Goal: Task Accomplishment & Management: Complete application form

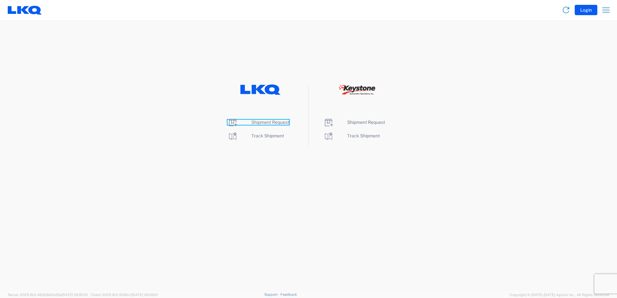
click at [256, 123] on span "Shipment Request" at bounding box center [270, 122] width 38 height 5
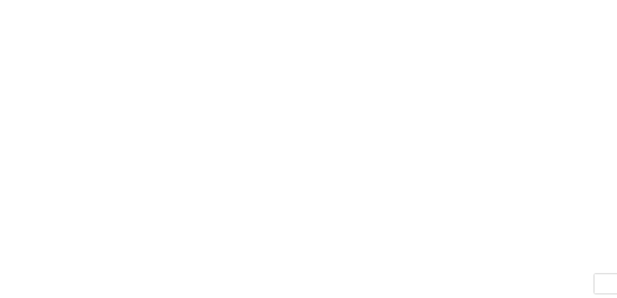
select select "FULL"
select select "LBS"
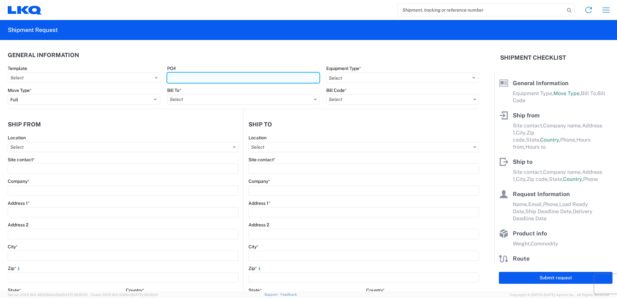
click at [193, 75] on input "PO#" at bounding box center [243, 78] width 153 height 10
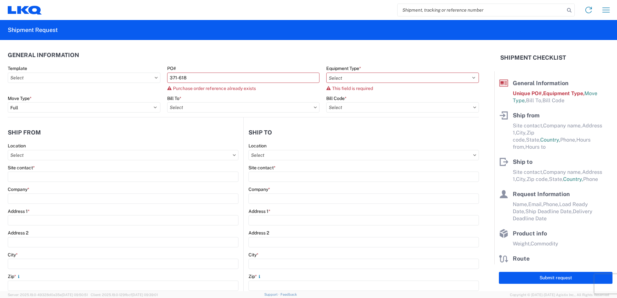
click at [186, 69] on div "PO#" at bounding box center [243, 68] width 153 height 6
click at [194, 79] on input "371-618" at bounding box center [243, 78] width 153 height 10
click at [194, 79] on input "371-619" at bounding box center [243, 78] width 153 height 10
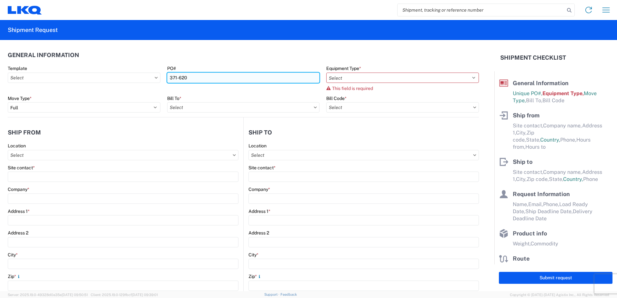
type input "371-620"
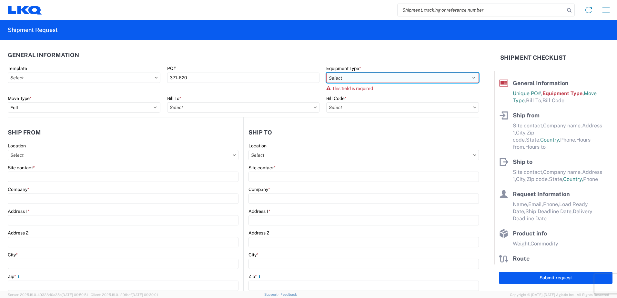
click at [355, 77] on select "Select 53’ Dry Van Flatbed Dropdeck (van) Lowboy (flatbed) Rail" at bounding box center [402, 78] width 153 height 10
select select "BCAR"
click at [326, 73] on select "Select 53’ Dry Van Flatbed Dropdeck (van) Lowboy (flatbed) Rail" at bounding box center [402, 78] width 153 height 10
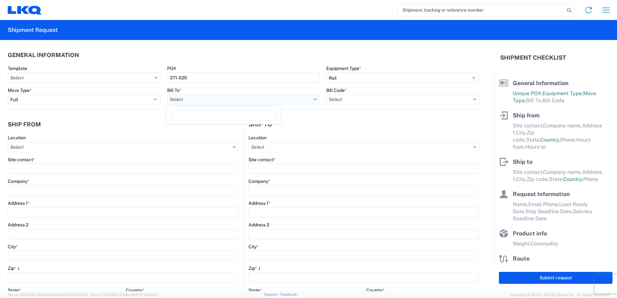
click at [185, 101] on input "text" at bounding box center [243, 99] width 153 height 10
type input "1635"
click at [191, 127] on div "1635 - Alsip - Knopf" at bounding box center [223, 128] width 113 height 10
type input "1635 - Alsip - Knopf"
click at [372, 103] on input "text" at bounding box center [402, 99] width 153 height 10
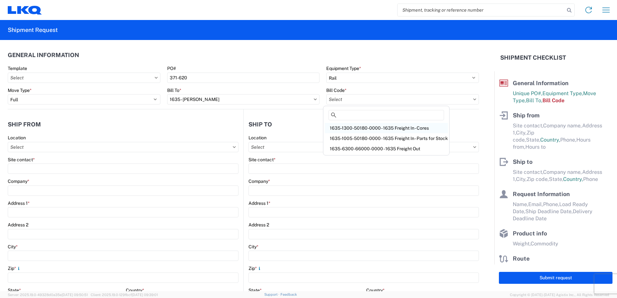
click at [360, 127] on div "1635-1300-50180-0000 - 1635 Freight In - Cores" at bounding box center [386, 128] width 123 height 10
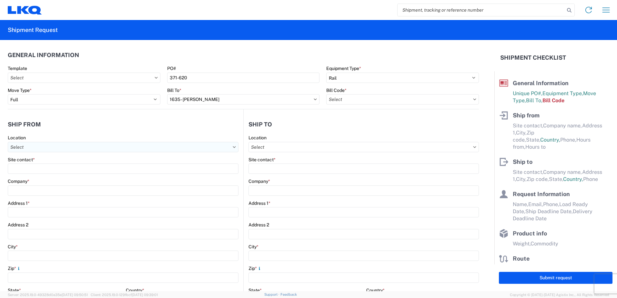
type input "1635-1300-50180-0000 - 1635 Freight In - Cores"
click at [39, 148] on input "text" at bounding box center [123, 147] width 231 height 10
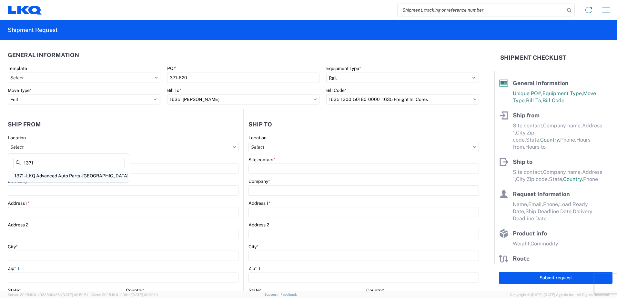
type input "1371"
click at [42, 176] on div "1371 - LKQ Advanced Auto Parts - Cumberland RI" at bounding box center [68, 176] width 119 height 10
type input "1371 - LKQ Advanced Auto Parts - Cumberland RI"
type input "LKQ Corporation"
type input "290 Curran Road"
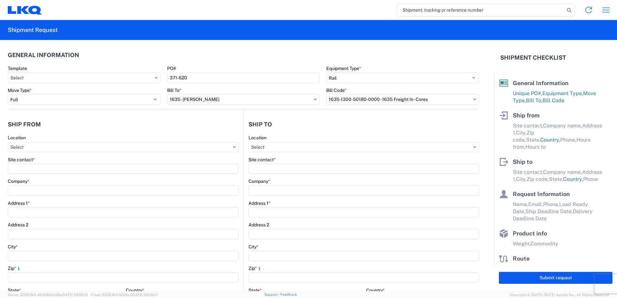
type input "Cumberland"
type input "02864"
select select "RI"
select select "US"
type input "07:00"
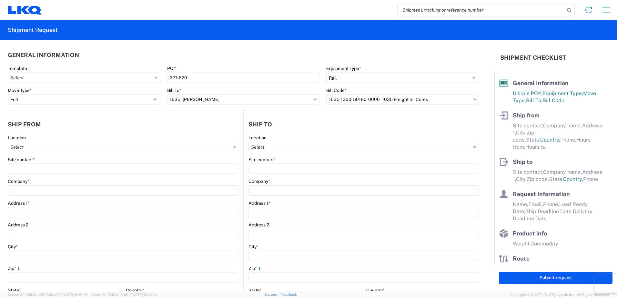
type input "17:00"
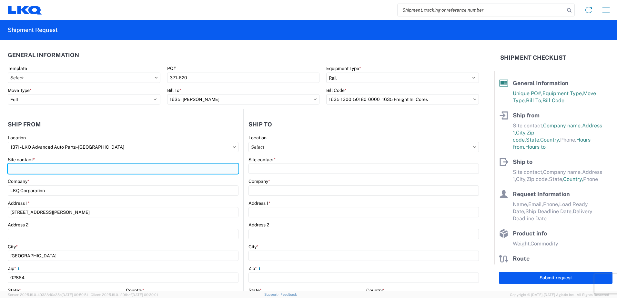
click at [36, 164] on input "Site contact *" at bounding box center [123, 169] width 231 height 10
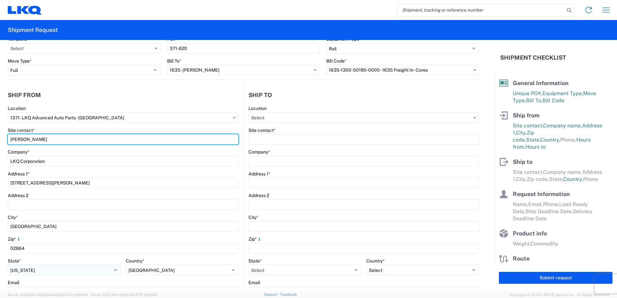
scroll to position [97, 0]
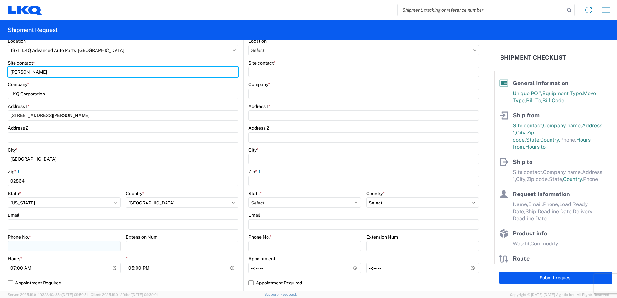
type input "Joseph Duarte"
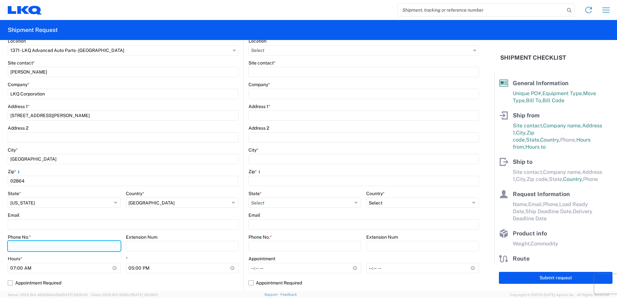
click at [24, 247] on input "Phone No. *" at bounding box center [64, 246] width 113 height 10
type input "5083532362"
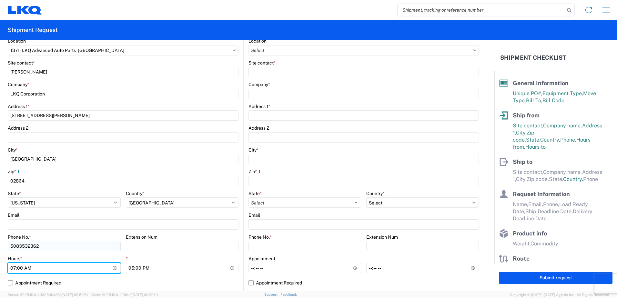
type input "08:00"
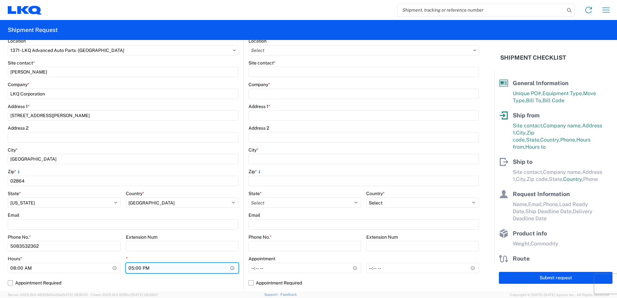
click at [230, 268] on input "17:00" at bounding box center [182, 268] width 113 height 10
type input "10:00"
click at [185, 279] on label "Appointment Required" at bounding box center [123, 283] width 231 height 10
click at [0, 0] on input "Appointment Required" at bounding box center [0, 0] width 0 height 0
select select "US"
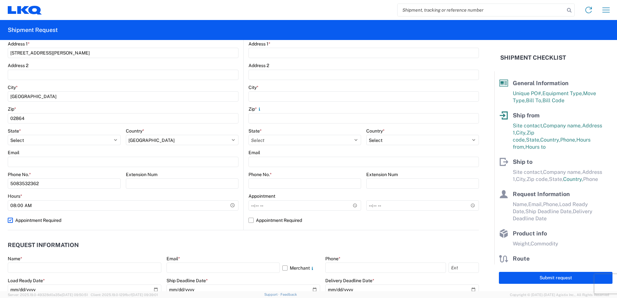
scroll to position [161, 0]
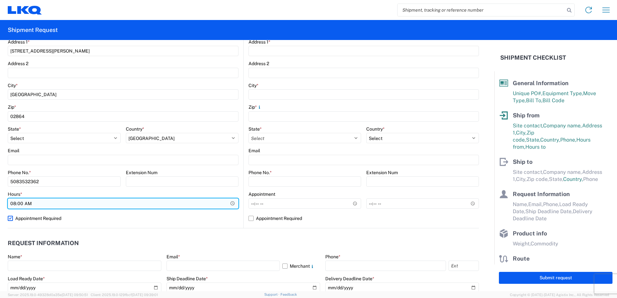
click at [127, 201] on input "08:00" at bounding box center [123, 203] width 231 height 10
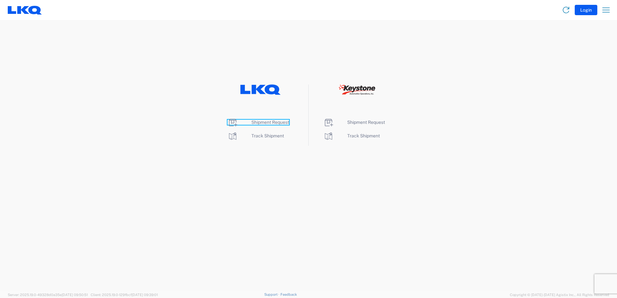
click at [261, 121] on span "Shipment Request" at bounding box center [270, 122] width 38 height 5
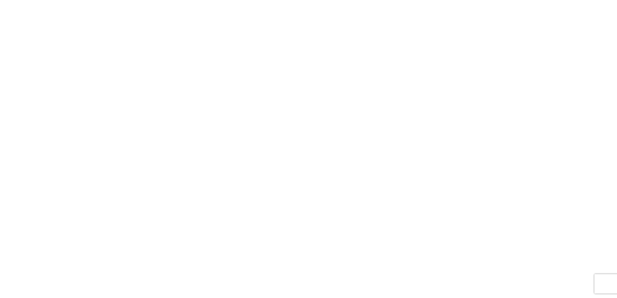
select select "FULL"
select select "LBS"
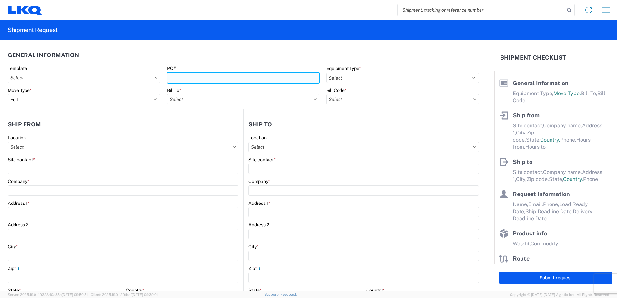
click at [187, 74] on input "PO#" at bounding box center [243, 78] width 153 height 10
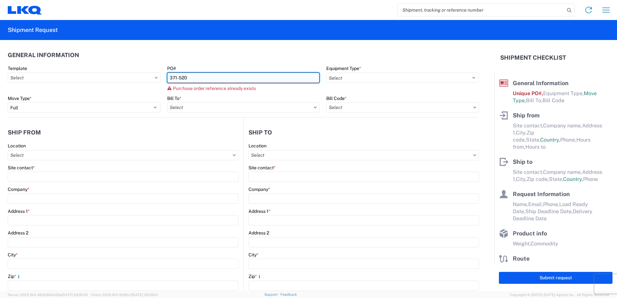
click at [187, 78] on input "371-520" at bounding box center [243, 78] width 153 height 10
click at [207, 77] on input "371-521" at bounding box center [243, 78] width 153 height 10
type input "371-620"
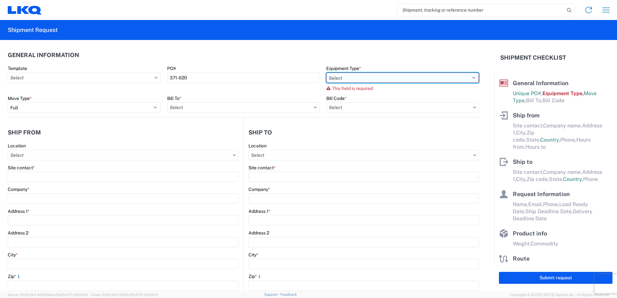
click at [335, 77] on select "Select 53’ Dry Van Flatbed Dropdeck (van) Lowboy (flatbed) Rail" at bounding box center [402, 78] width 153 height 10
select select "BCAR"
click at [326, 73] on select "Select 53’ Dry Van Flatbed Dropdeck (van) Lowboy (flatbed) Rail" at bounding box center [402, 78] width 153 height 10
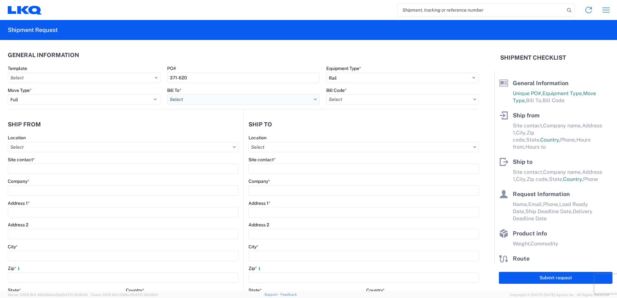
click at [183, 100] on input "text" at bounding box center [243, 99] width 153 height 10
type input "1635"
click at [200, 127] on div "1635 - Alsip - Knopf" at bounding box center [223, 128] width 113 height 10
type input "1635 - Alsip - Knopf"
click at [348, 96] on input "text" at bounding box center [402, 99] width 153 height 10
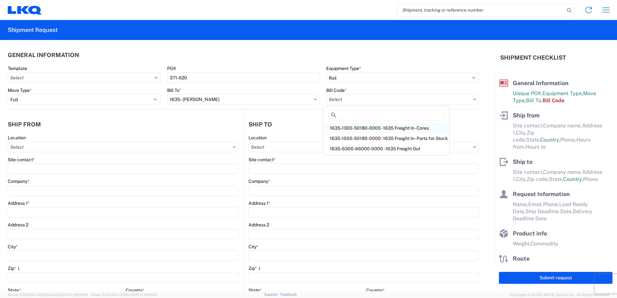
click at [357, 125] on div "1635-1300-50180-0000 - 1635 Freight In - Cores" at bounding box center [386, 128] width 123 height 10
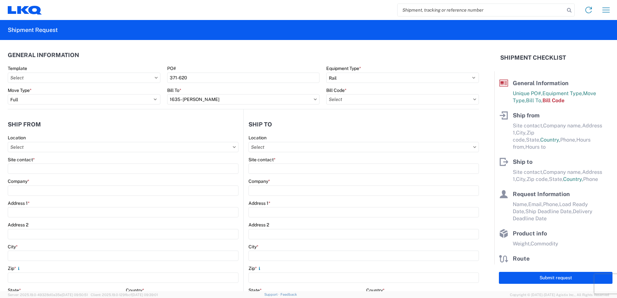
type input "1635-1300-50180-0000 - 1635 Freight In - Cores"
click at [63, 144] on input "text" at bounding box center [123, 147] width 231 height 10
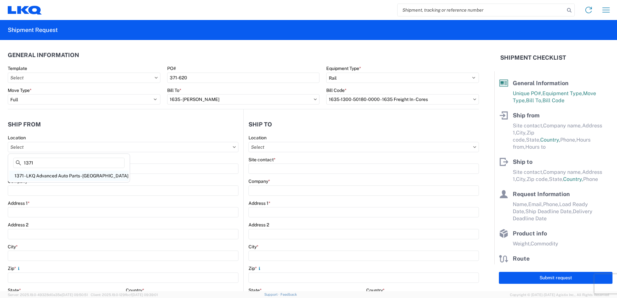
type input "1371"
click at [66, 177] on div "1371 - LKQ Advanced Auto Parts - Cumberland RI" at bounding box center [68, 176] width 119 height 10
type input "1371 - LKQ Advanced Auto Parts - Cumberland RI"
type input "LKQ Corporation"
type input "290 Curran Road"
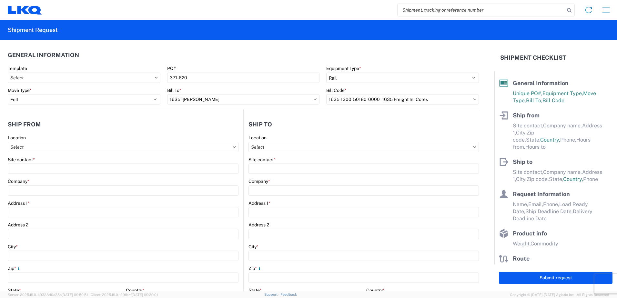
type input "Cumberland"
type input "02864"
select select "RI"
select select "US"
type input "07:00"
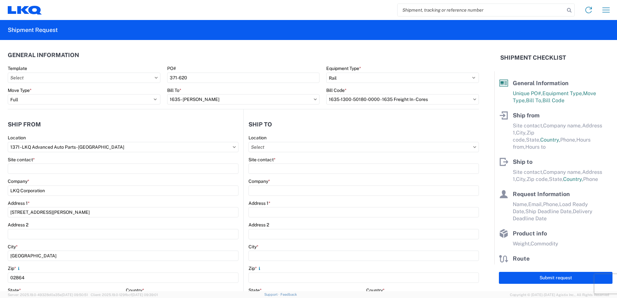
type input "17:00"
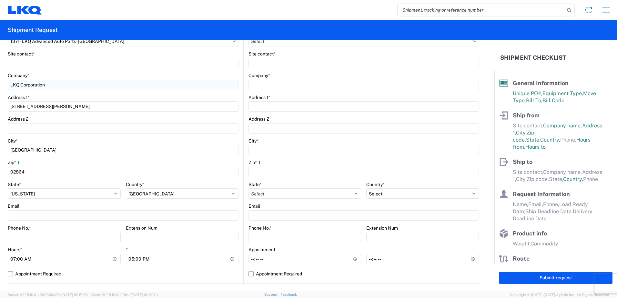
scroll to position [129, 0]
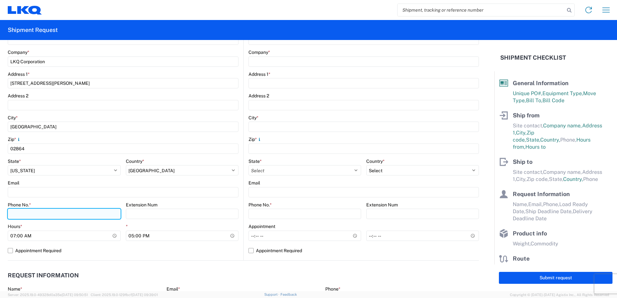
click at [26, 210] on input "Phone No. *" at bounding box center [64, 214] width 113 height 10
type input "5083532362"
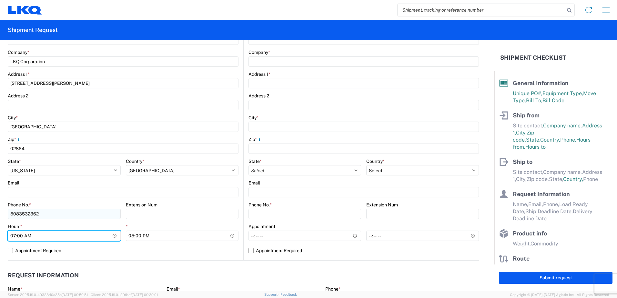
type input "08:00"
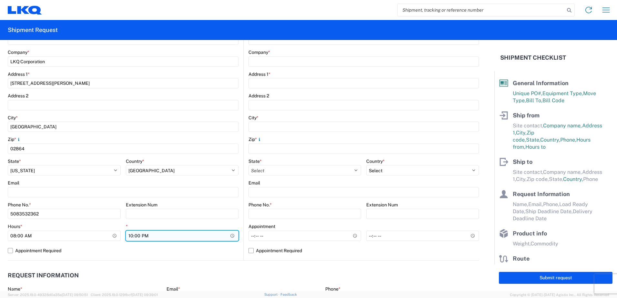
click at [143, 236] on input "22:00" at bounding box center [182, 236] width 113 height 10
type input "10:00"
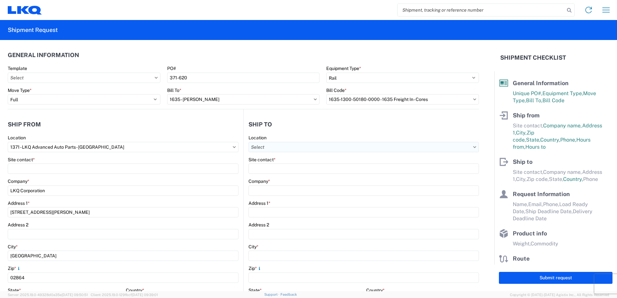
click at [283, 148] on input "text" at bounding box center [363, 147] width 230 height 10
type input "1635"
click at [282, 176] on div "1635 - Alsip - Knopf" at bounding box center [304, 176] width 113 height 10
type input "1635 - Alsip - Knopf"
type input "Robert Benette"
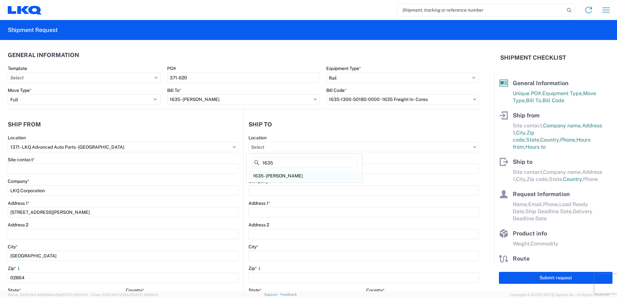
type input "LKQ Corporation"
type input "11800 S. Austin Ave."
type input "Suite C"
type input "Alsip"
type input "60803"
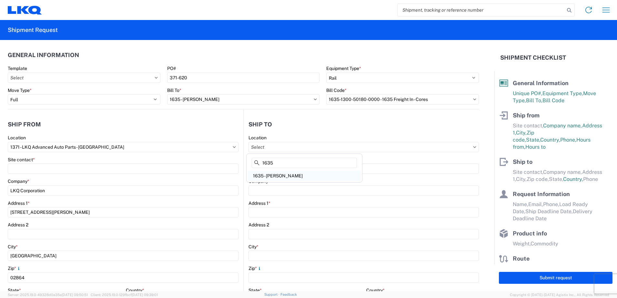
type input "rebenette@lkqcorp.com"
select select "US"
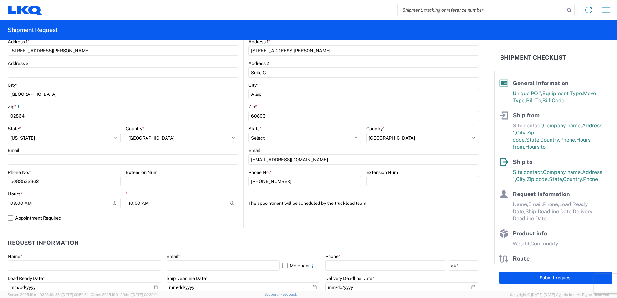
scroll to position [258, 0]
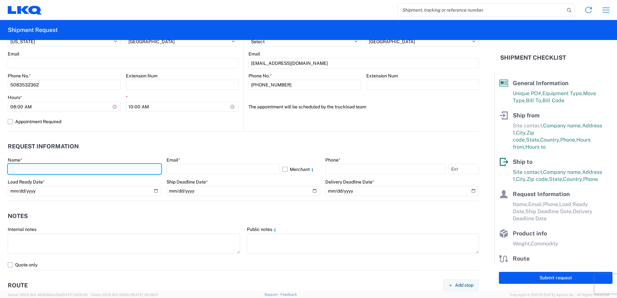
click at [27, 169] on input "text" at bounding box center [85, 169] width 154 height 10
type input "Joseph Duarte"
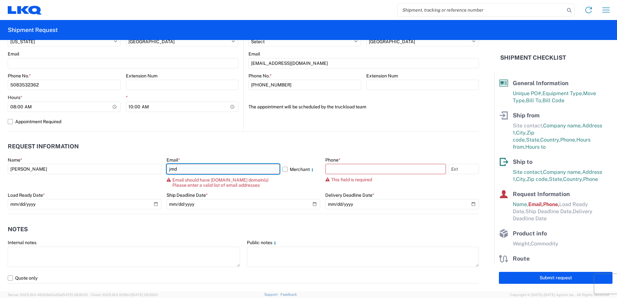
click at [176, 169] on input "jmd" at bounding box center [222, 169] width 113 height 10
type input "jmduarte@lkqcorp.com"
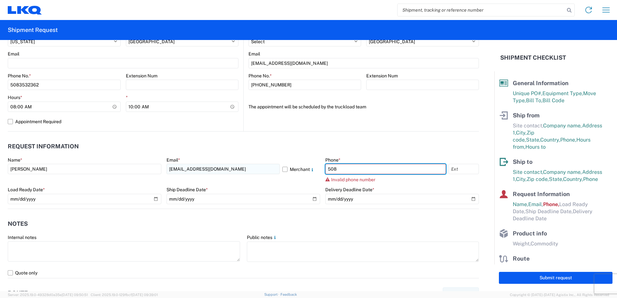
type input "5083532362"
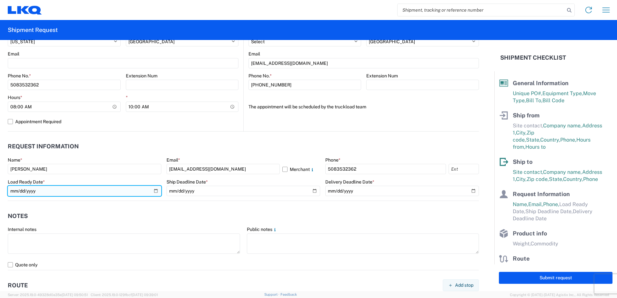
click at [155, 192] on input "date" at bounding box center [85, 191] width 154 height 10
type input "2025-09-19"
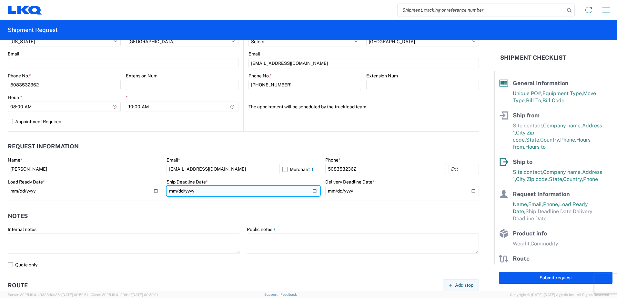
click at [309, 191] on input "date" at bounding box center [243, 191] width 154 height 10
type input "2025-09-19"
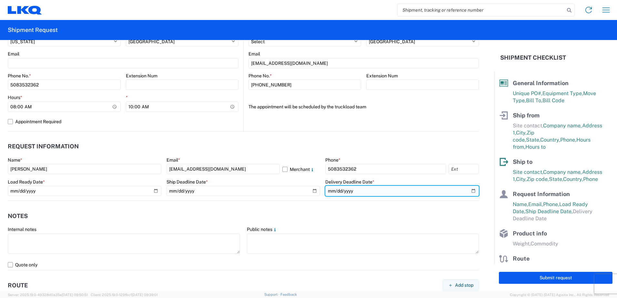
click at [470, 192] on input "date" at bounding box center [402, 191] width 154 height 10
type input "2025-09-22"
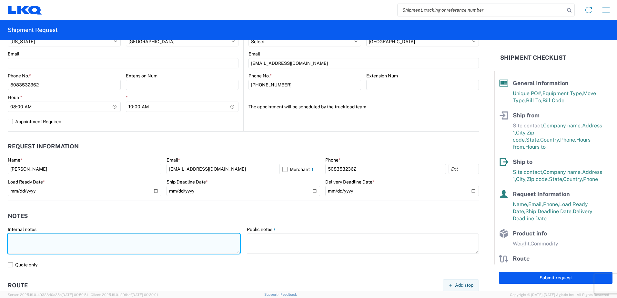
click at [19, 237] on textarea at bounding box center [124, 244] width 232 height 20
click at [19, 237] on textarea "yard is in a residential neighborhood driver must use truck GPS, arrive before …" at bounding box center [124, 244] width 232 height 20
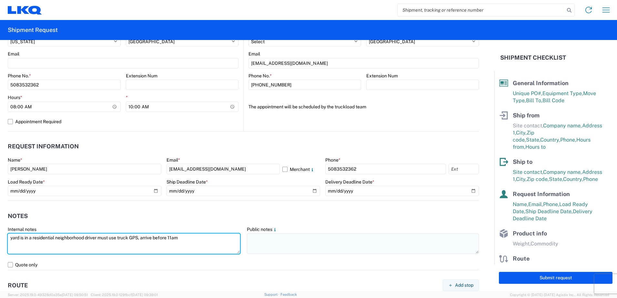
type textarea "yard is in a residential neighborhood driver must use truck GPS, arrive before …"
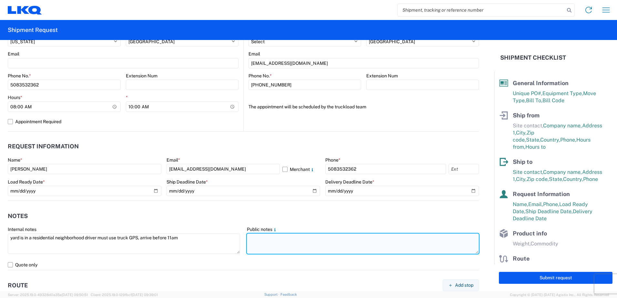
click at [265, 243] on textarea at bounding box center [363, 244] width 232 height 20
paste textarea "yard is in a residential neighborhood driver must use truck GPS, arrive before …"
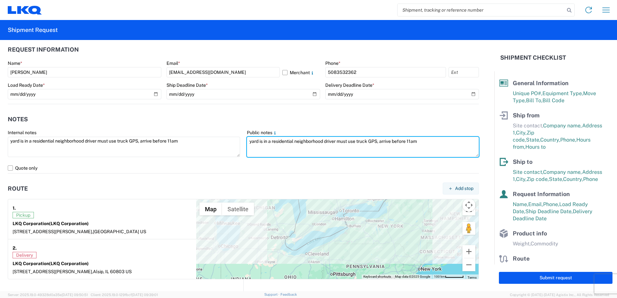
scroll to position [484, 0]
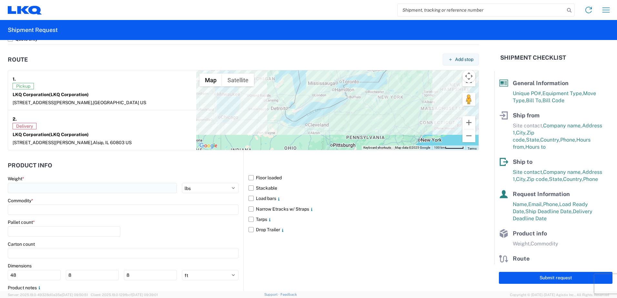
type textarea "yard is in a residential neighborhood driver must use truck GPS, arrive before …"
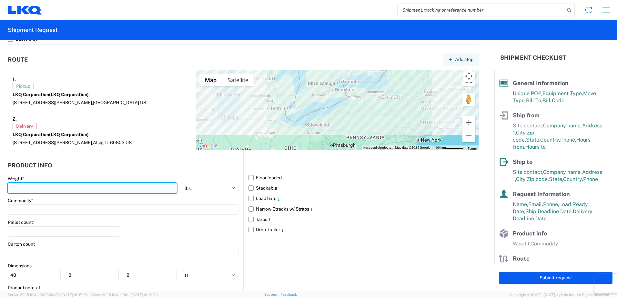
click at [28, 191] on input "number" at bounding box center [92, 188] width 169 height 10
type input "42000"
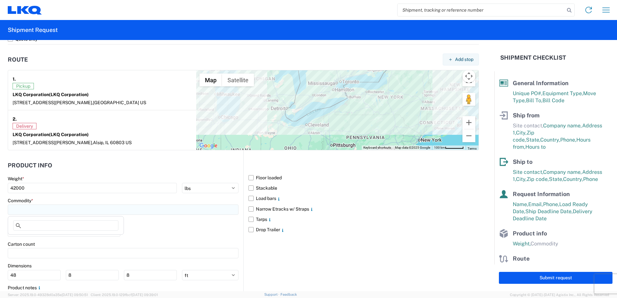
click at [26, 210] on input at bounding box center [123, 210] width 231 height 10
click at [37, 211] on input at bounding box center [123, 210] width 231 height 10
click at [37, 229] on input at bounding box center [65, 225] width 105 height 10
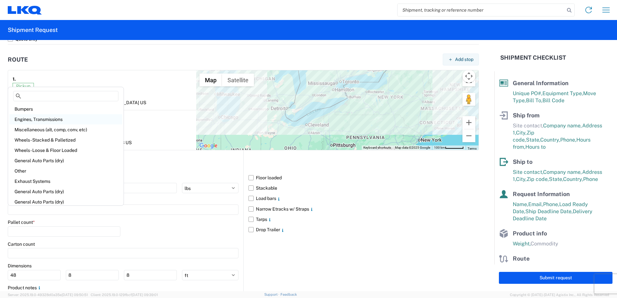
click at [27, 117] on div "Engines, Transmissions" at bounding box center [65, 119] width 113 height 10
type input "Engines, Transmissions"
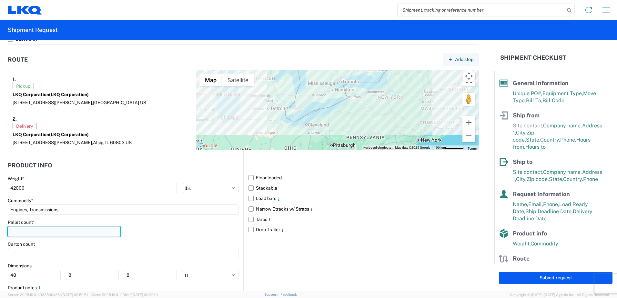
click at [17, 229] on input "number" at bounding box center [64, 231] width 113 height 10
type input "20"
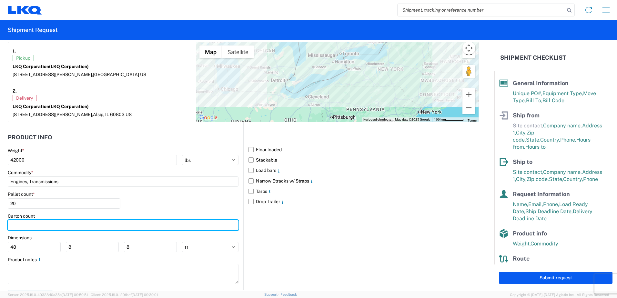
scroll to position [523, 0]
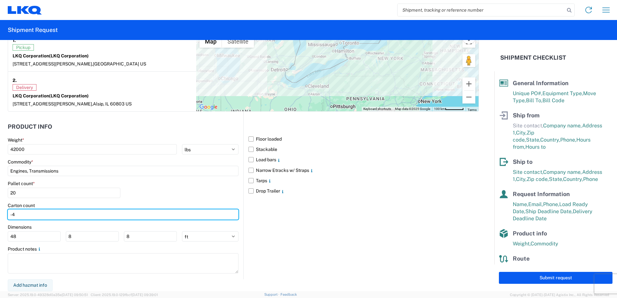
type input "-5"
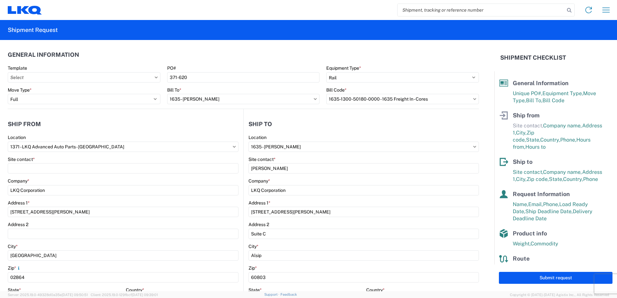
scroll to position [0, 0]
click at [551, 279] on button "Submit request" at bounding box center [556, 278] width 114 height 12
select select "US"
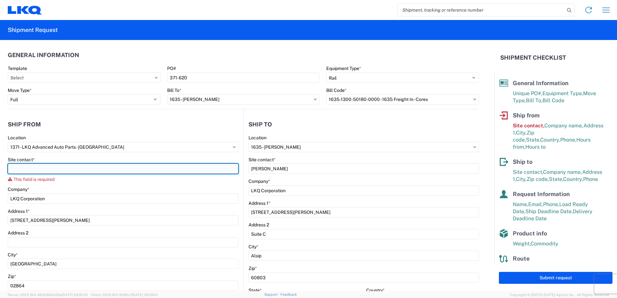
click at [38, 168] on input "Site contact *" at bounding box center [123, 169] width 231 height 10
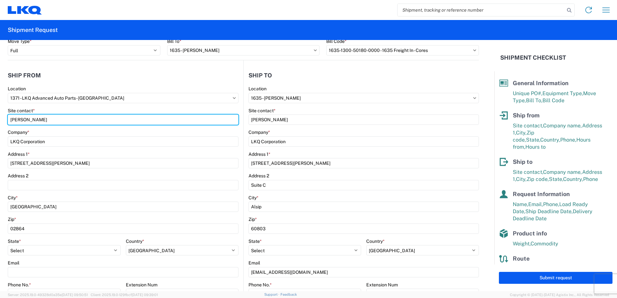
scroll to position [129, 0]
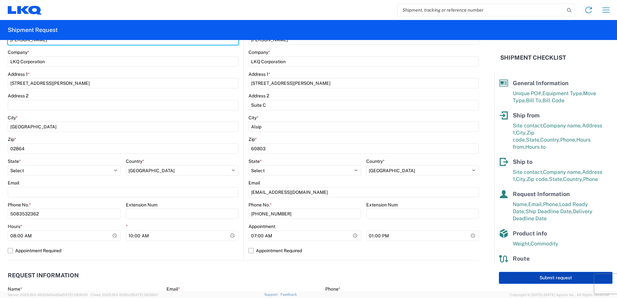
type input "Joseph Duarte"
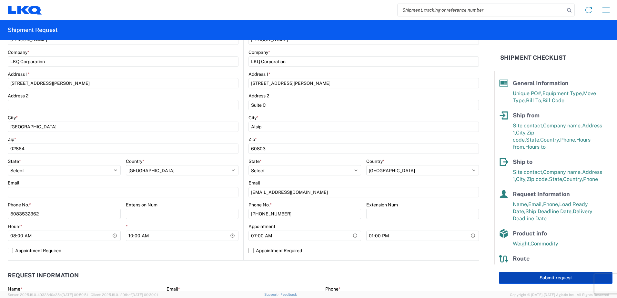
click at [527, 281] on button "Submit request" at bounding box center [556, 278] width 114 height 12
